Goal: Task Accomplishment & Management: Use online tool/utility

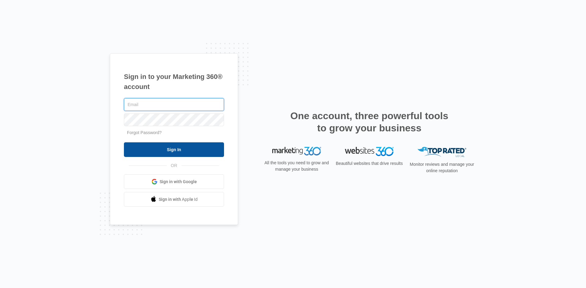
type input "chieffreddie@gmail.com"
click at [177, 147] on input "Sign In" at bounding box center [174, 149] width 100 height 15
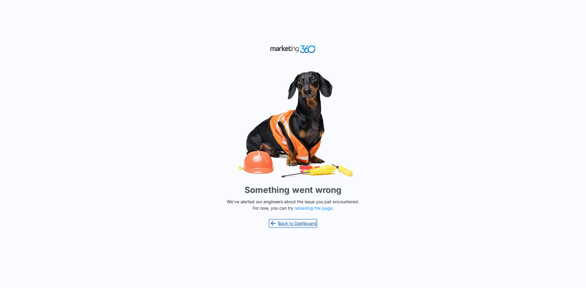
click at [298, 223] on link "Back to Dashboard" at bounding box center [292, 223] width 47 height 7
click at [308, 209] on button "reloading the page" at bounding box center [313, 208] width 38 height 5
click at [312, 209] on button "reloading the page" at bounding box center [313, 208] width 38 height 5
click at [295, 224] on link "Back to Dashboard" at bounding box center [292, 223] width 47 height 7
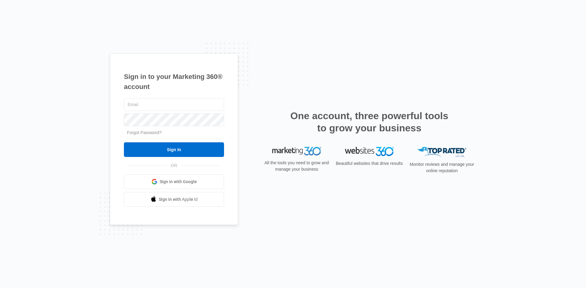
type input "chieffreddie@gmail.com"
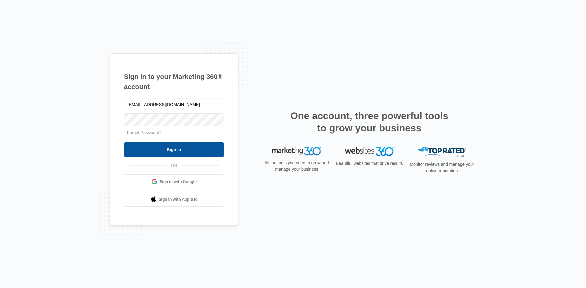
click at [139, 150] on input "Sign In" at bounding box center [174, 149] width 100 height 15
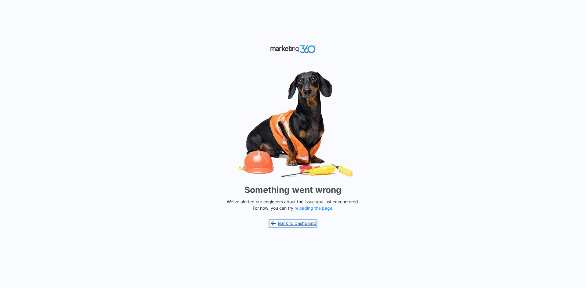
click at [302, 223] on link "Back to Dashboard" at bounding box center [292, 223] width 47 height 7
